Goal: Find specific page/section: Find specific page/section

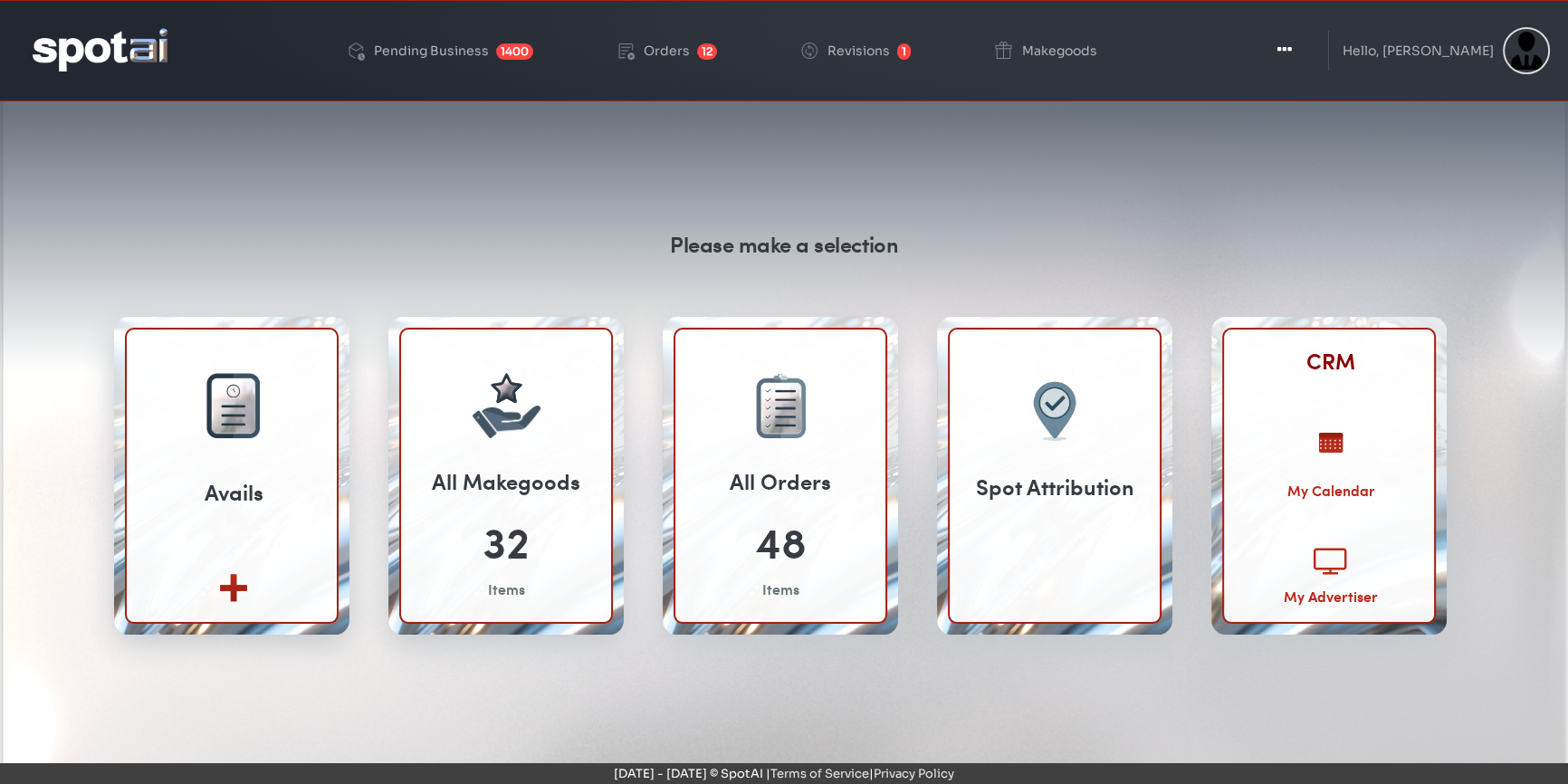
click at [1329, 355] on link "CRM" at bounding box center [1331, 360] width 49 height 31
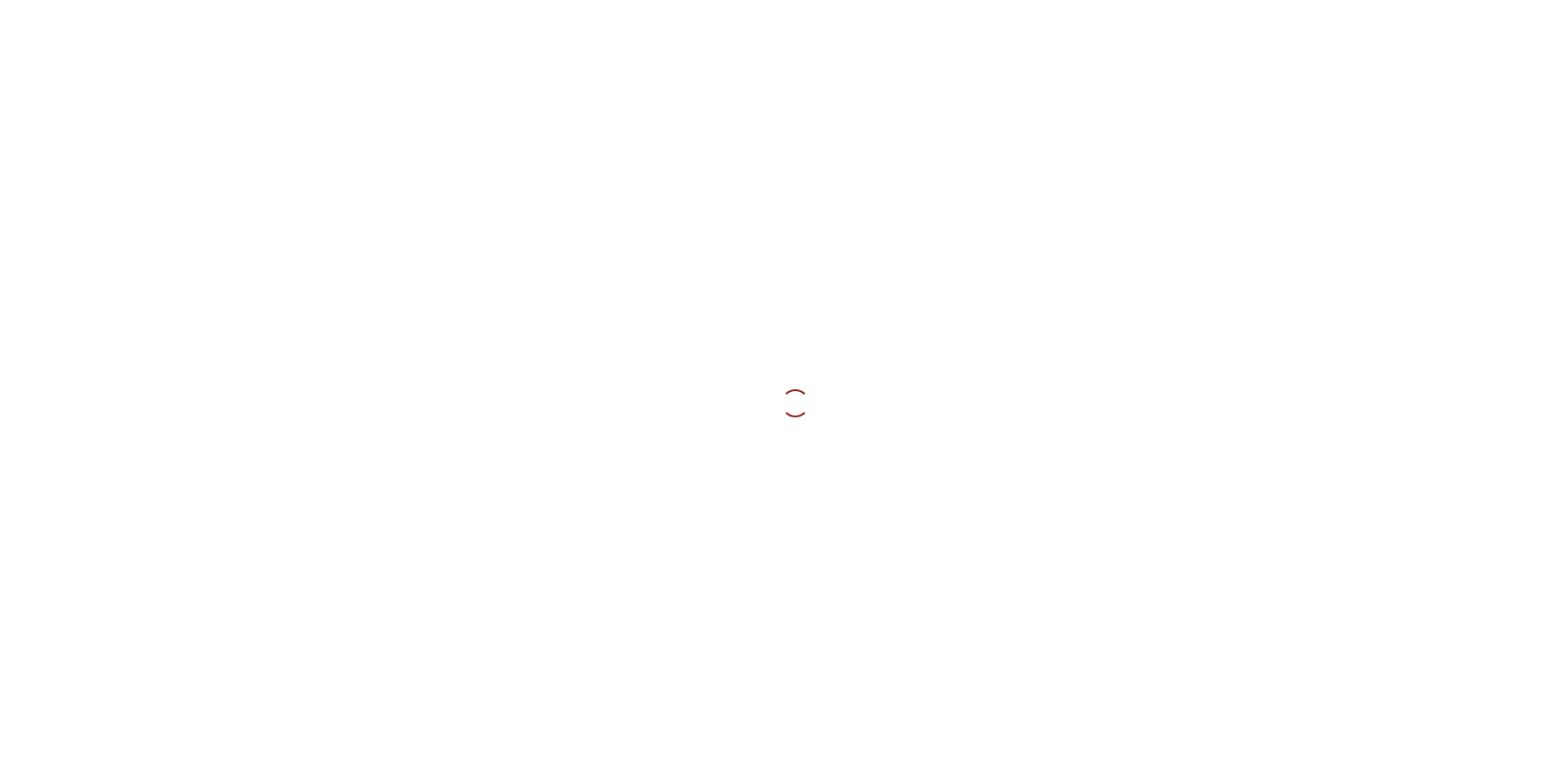
type input "**********"
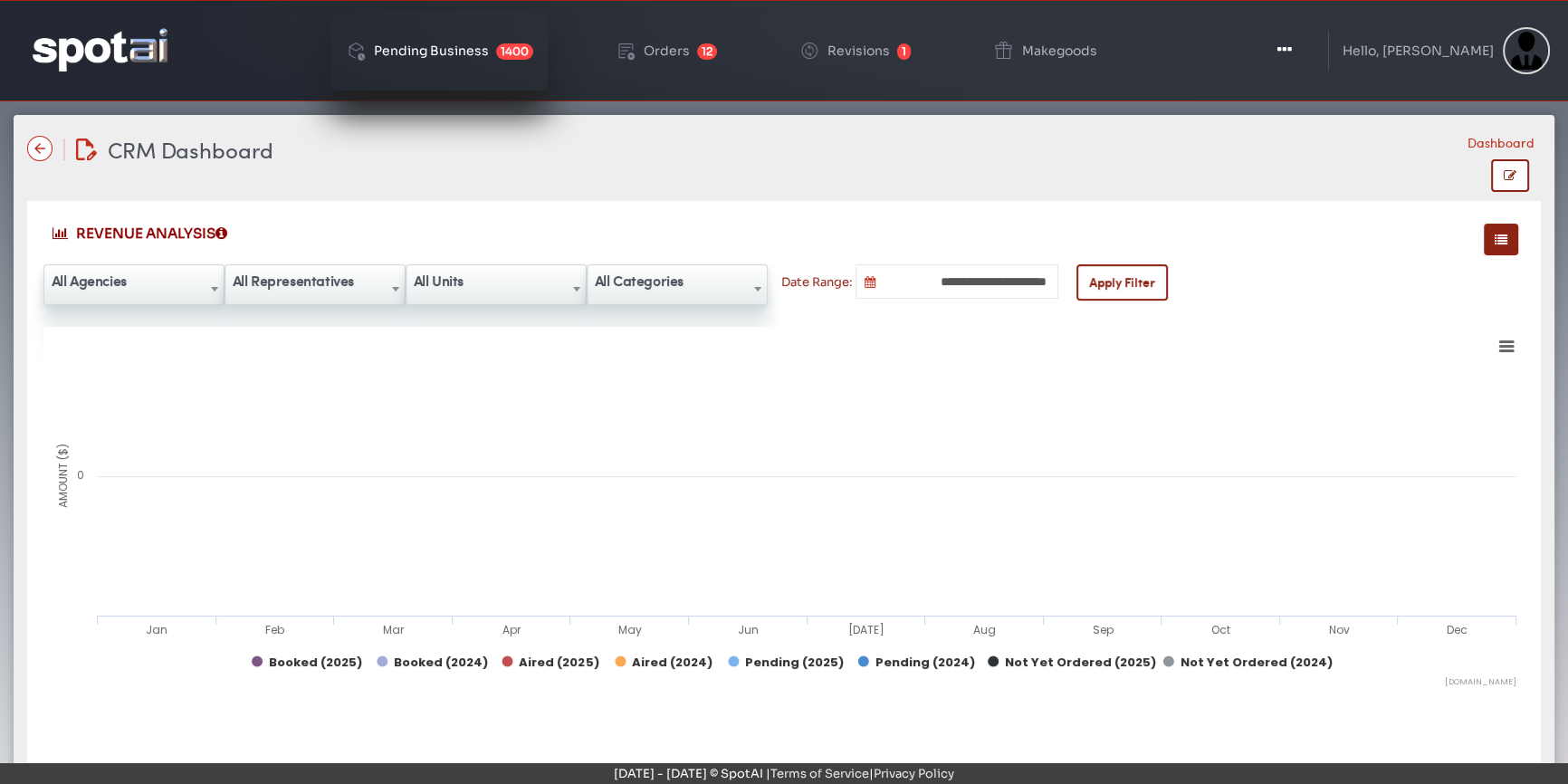
click at [433, 51] on div "Pending Business" at bounding box center [432, 50] width 115 height 13
